Goal: Check status: Check status

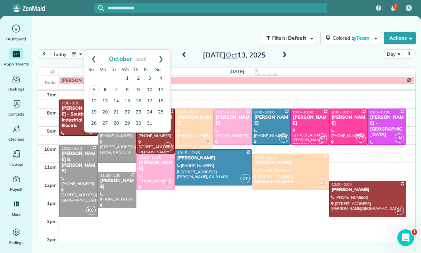
click at [103, 87] on link "6" at bounding box center [104, 90] width 11 height 11
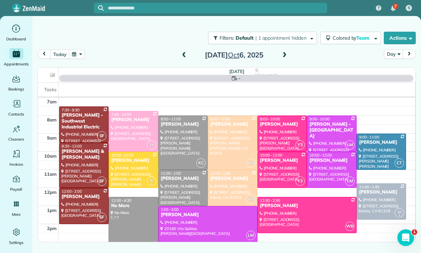
scroll to position [55, 0]
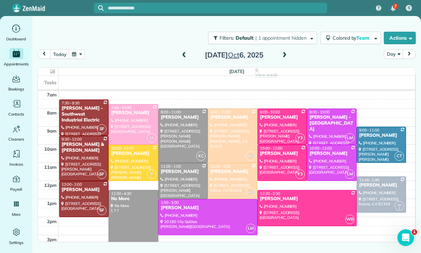
click at [274, 159] on div at bounding box center [282, 162] width 49 height 35
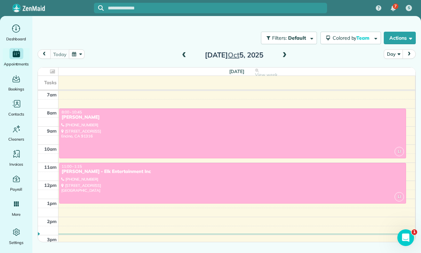
scroll to position [55, 0]
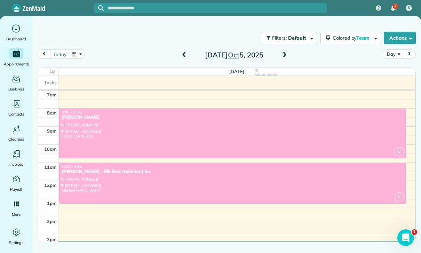
click at [287, 54] on span at bounding box center [285, 55] width 8 height 6
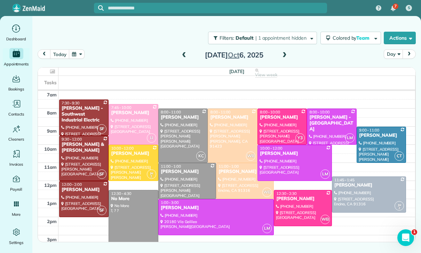
click at [283, 54] on span at bounding box center [285, 55] width 8 height 6
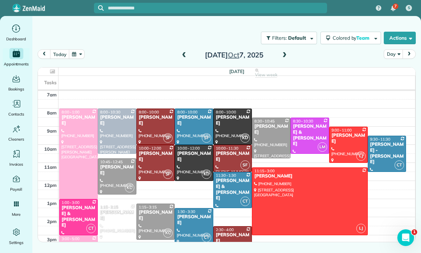
click at [281, 51] on span at bounding box center [285, 55] width 8 height 10
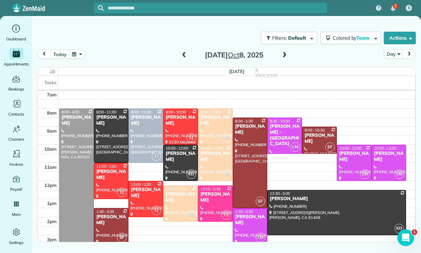
click at [83, 56] on button "button" at bounding box center [77, 53] width 16 height 9
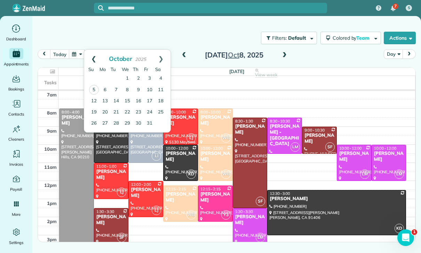
click at [97, 53] on link "Prev" at bounding box center [93, 58] width 19 height 17
click at [90, 56] on link "Prev" at bounding box center [93, 58] width 19 height 17
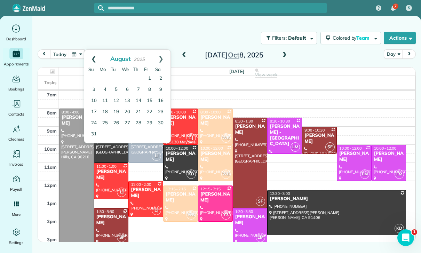
click at [95, 55] on link "Prev" at bounding box center [93, 58] width 19 height 17
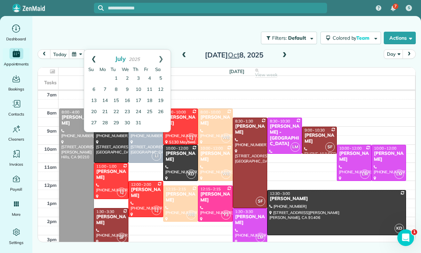
click at [94, 56] on link "Prev" at bounding box center [93, 58] width 19 height 17
click at [92, 58] on link "Prev" at bounding box center [93, 58] width 19 height 17
click at [137, 79] on link "1" at bounding box center [138, 78] width 11 height 11
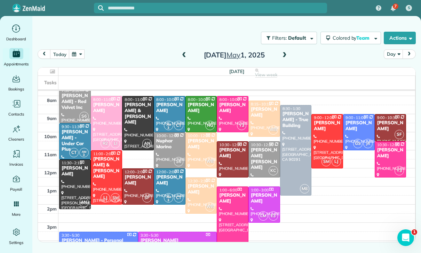
scroll to position [63, 0]
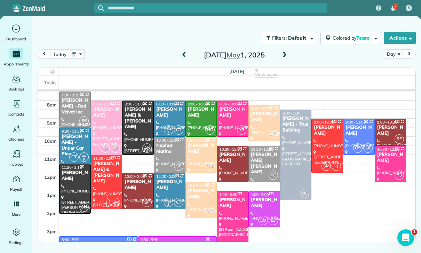
click at [283, 55] on span at bounding box center [285, 55] width 8 height 6
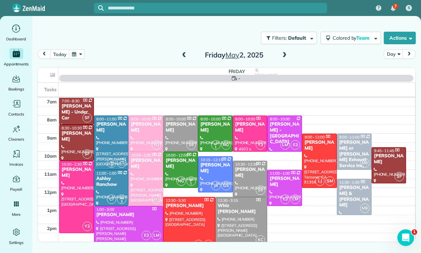
scroll to position [55, 0]
